Goal: Task Accomplishment & Management: Complete application form

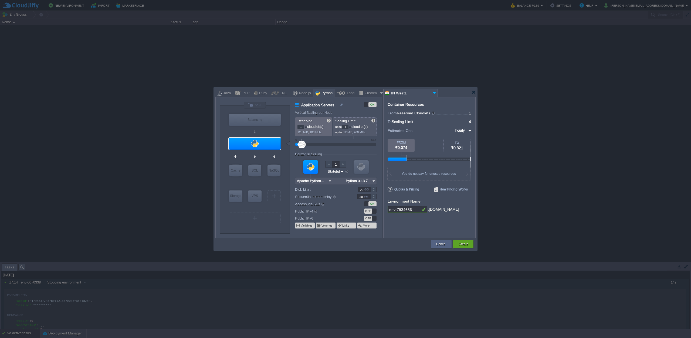
type input "Apache Python [DATE]"
click at [440, 245] on button "Cancel" at bounding box center [441, 243] width 10 height 5
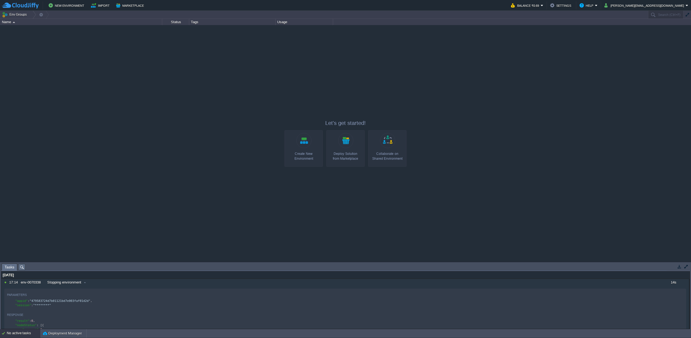
click at [306, 142] on link "Create New Environment" at bounding box center [303, 148] width 38 height 36
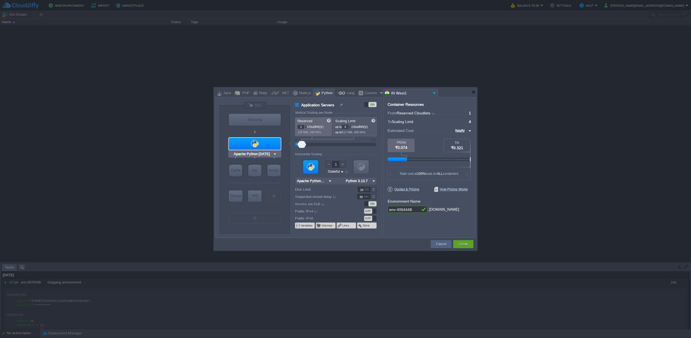
type input "NGINX 1.28.0"
click at [302, 93] on div "Node.js" at bounding box center [303, 93] width 13 height 8
type input "Application Servers"
type input "4"
type input "8"
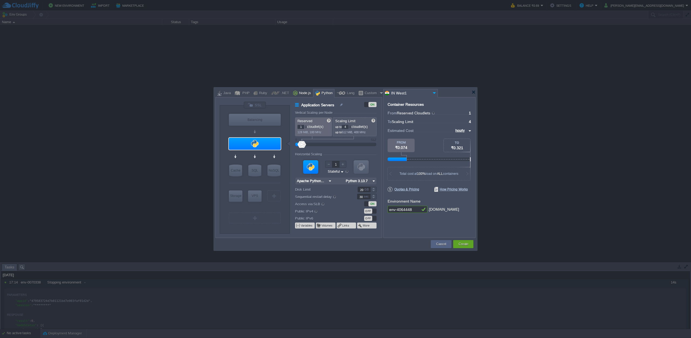
type input "Node.js 24.6.0 LTS"
type input "24.6.0-pm2"
click at [241, 93] on div "PHP" at bounding box center [245, 93] width 9 height 8
type input "Application Servers"
type input "1"
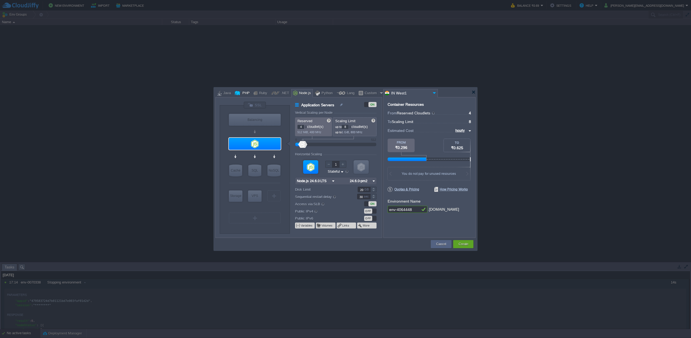
type input "4"
type input "Apache [DATE]"
type input "PHP [DATE]"
click at [260, 94] on div "Ruby" at bounding box center [262, 93] width 10 height 8
type input "Application Servers"
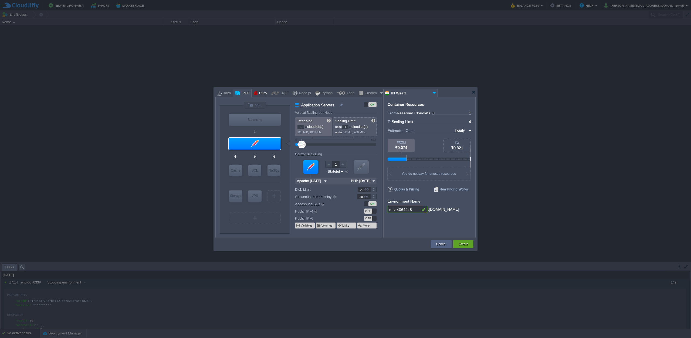
type input "8"
type input "Apache Ruby 2..."
type input "Ruby 3.4.5"
type input "NGINX 1.28.0"
click at [320, 93] on div "Python" at bounding box center [326, 93] width 13 height 8
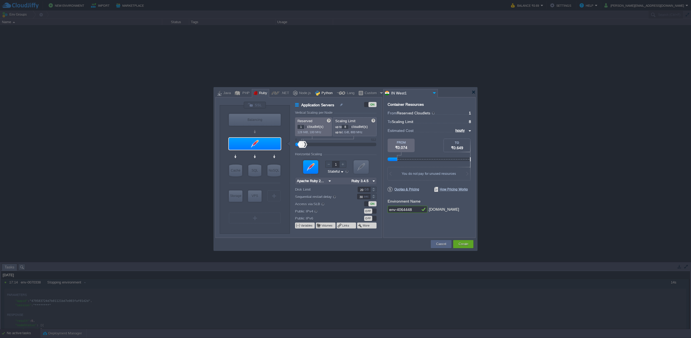
type input "Application Servers"
type input "4"
type input "Apache Python..."
type input "Python 3.13.7"
click at [379, 94] on div at bounding box center [381, 93] width 5 height 8
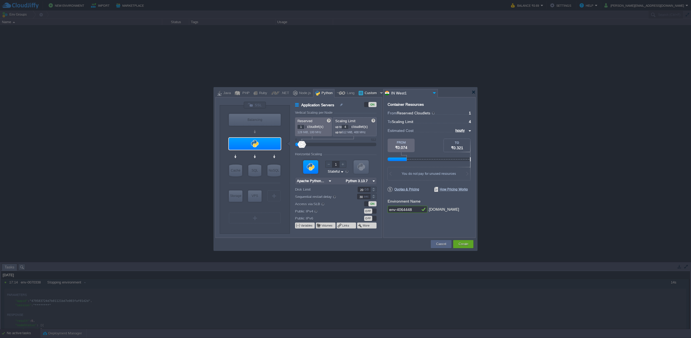
type input "Application Servers"
type input "16"
type input "Docker Image"
type input "Stateless"
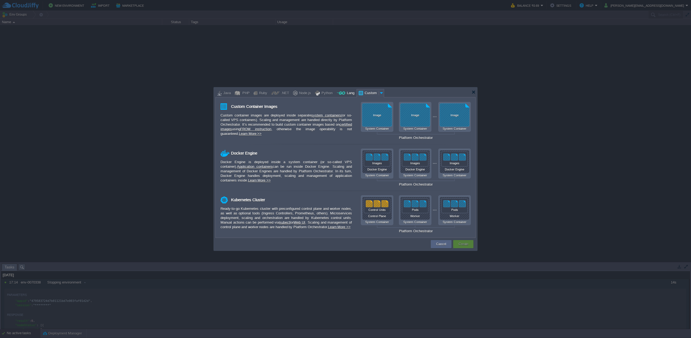
click at [346, 93] on div "Lang" at bounding box center [349, 93] width 9 height 8
type input "Application Servers"
type input "6"
type input "Golang 1.25.0"
type input "1.25.0"
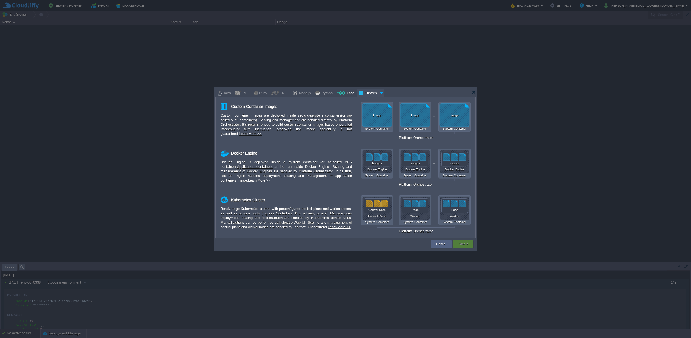
type input "Stateful"
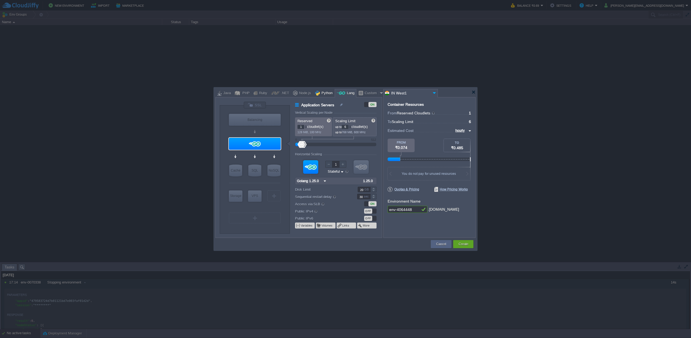
click at [322, 93] on div "Python" at bounding box center [326, 93] width 13 height 8
type input "Application Servers"
type input "4"
type input "Apache Python..."
type input "Python 3.13.7"
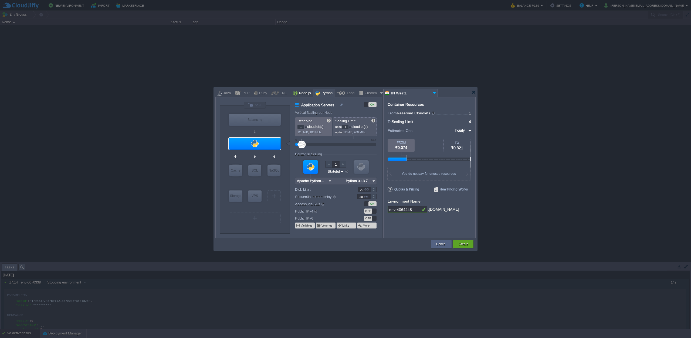
click at [294, 91] on div at bounding box center [295, 93] width 4 height 8
type input "Application Servers"
type input "4"
type input "8"
type input "Node.js 24.6.0 LTS"
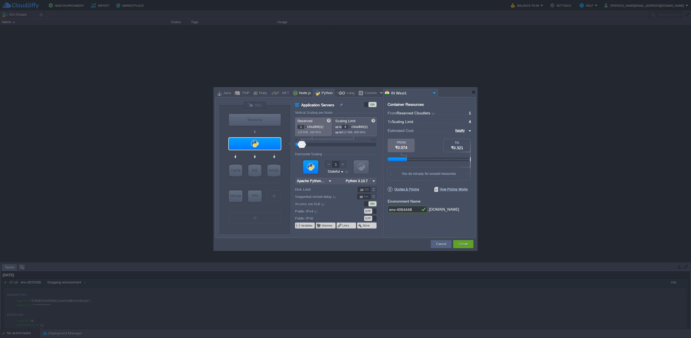
type input "24.6.0-pm2"
click at [280, 92] on div ".NET" at bounding box center [284, 93] width 10 height 8
type input "Application Servers"
type input "1"
type input "6"
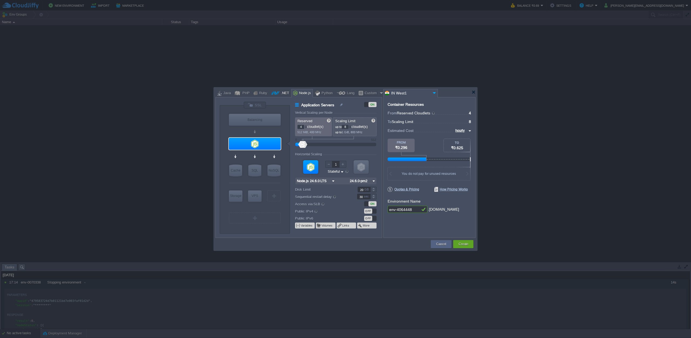
type input ".NET Core 9.0.301"
type input ".NET 9.0.301"
click at [243, 92] on div "PHP" at bounding box center [245, 93] width 9 height 8
type input "Application Servers"
type input "4"
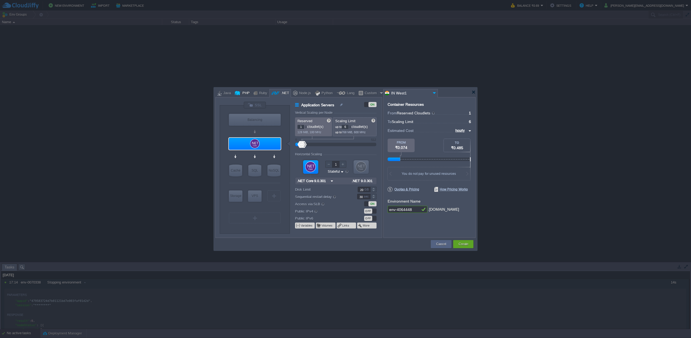
type input "Apache [DATE]"
type input "PHP [DATE]"
click at [436, 243] on div "Cancel" at bounding box center [441, 244] width 13 height 8
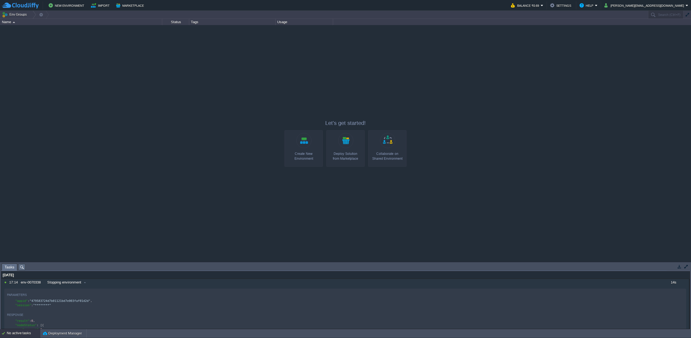
click at [303, 144] on link "Create New Environment" at bounding box center [303, 148] width 38 height 36
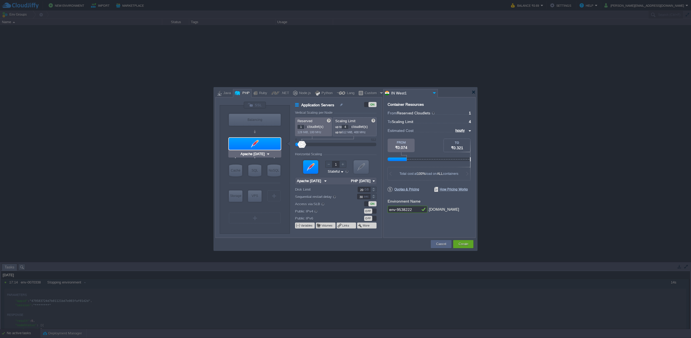
click at [268, 153] on img at bounding box center [268, 153] width 4 height 5
click at [223, 148] on div "VM Balancing VM Application Servers VM Cache VM SQL VM NoSQL VM Storage VM VPS …" at bounding box center [255, 169] width 70 height 128
type input "NGINX 1.28.0"
